Goal: Entertainment & Leisure: Consume media (video, audio)

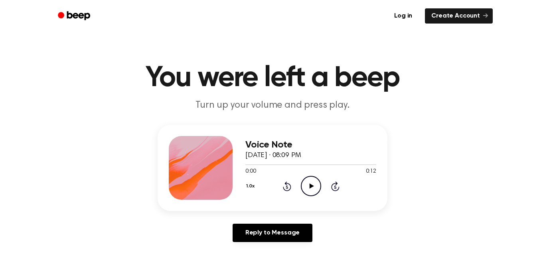
click at [313, 186] on icon at bounding box center [311, 186] width 4 height 5
click at [314, 185] on icon "Pause Audio" at bounding box center [311, 186] width 20 height 20
click at [313, 192] on icon "Play Audio" at bounding box center [311, 186] width 20 height 20
click at [499, 201] on div "Voice Note [DATE] · 08:09 PM 0:12 0:12 Your browser does not support the [objec…" at bounding box center [273, 187] width 526 height 124
click at [316, 182] on icon "Play Audio" at bounding box center [311, 186] width 20 height 20
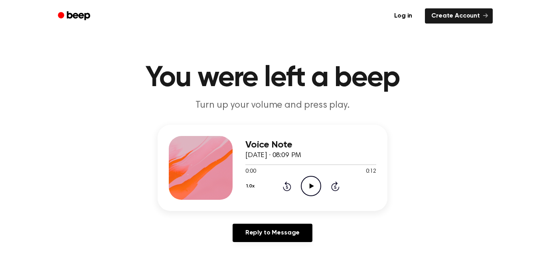
click at [313, 186] on icon at bounding box center [311, 186] width 4 height 5
click at [333, 183] on icon "Skip 5 seconds" at bounding box center [335, 186] width 9 height 10
click at [306, 188] on icon "Pause Audio" at bounding box center [311, 186] width 20 height 20
click at [287, 187] on icon at bounding box center [287, 187] width 2 height 3
click at [304, 198] on div "Voice Note [DATE] · 08:09 PM 0:03 0:12 Your browser does not support the [objec…" at bounding box center [310, 168] width 131 height 64
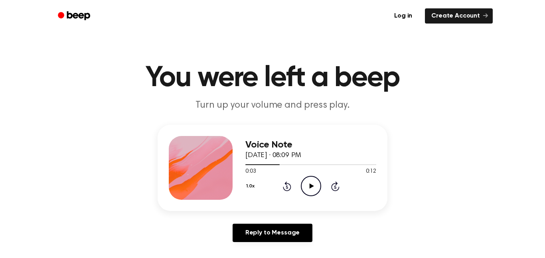
click at [320, 190] on circle at bounding box center [311, 186] width 20 height 20
click at [313, 183] on icon "Pause Audio" at bounding box center [311, 186] width 20 height 20
click at [318, 182] on icon "Play Audio" at bounding box center [311, 186] width 20 height 20
click at [316, 190] on icon "Pause Audio" at bounding box center [311, 186] width 20 height 20
click at [310, 188] on icon at bounding box center [311, 186] width 4 height 5
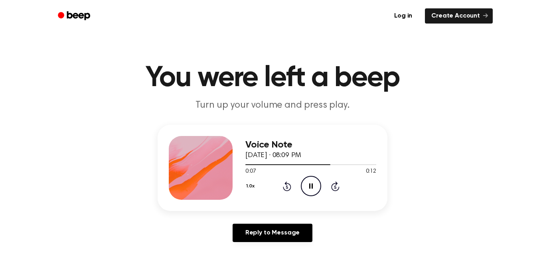
click at [316, 184] on icon "Pause Audio" at bounding box center [311, 186] width 20 height 20
click at [312, 190] on icon "Play Audio" at bounding box center [311, 186] width 20 height 20
click at [307, 189] on icon "Pause Audio" at bounding box center [311, 186] width 20 height 20
click at [318, 187] on icon "Play Audio" at bounding box center [311, 186] width 20 height 20
click at [317, 187] on icon "Pause Audio" at bounding box center [311, 186] width 20 height 20
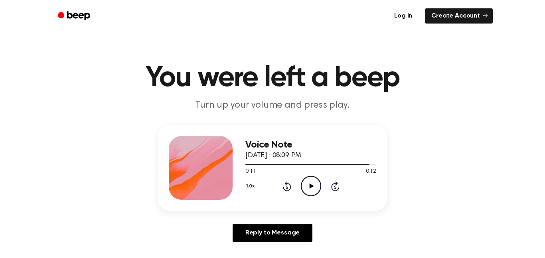
click at [312, 188] on icon "Play Audio" at bounding box center [311, 186] width 20 height 20
click at [453, 73] on h1 "You were left a beep" at bounding box center [272, 78] width 409 height 29
